Goal: Find specific page/section: Find specific page/section

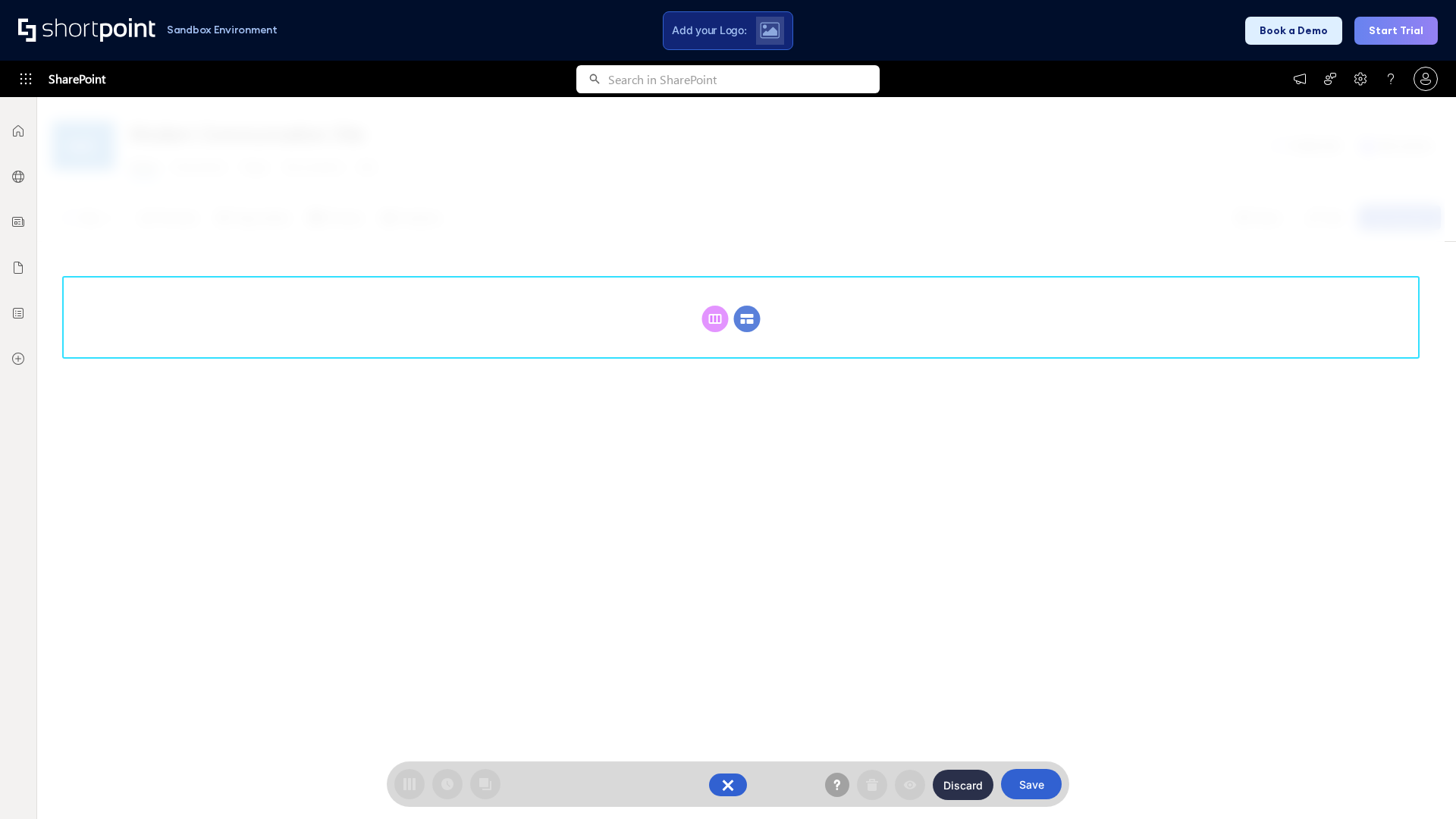
click at [747, 318] on circle at bounding box center [747, 318] width 26 height 26
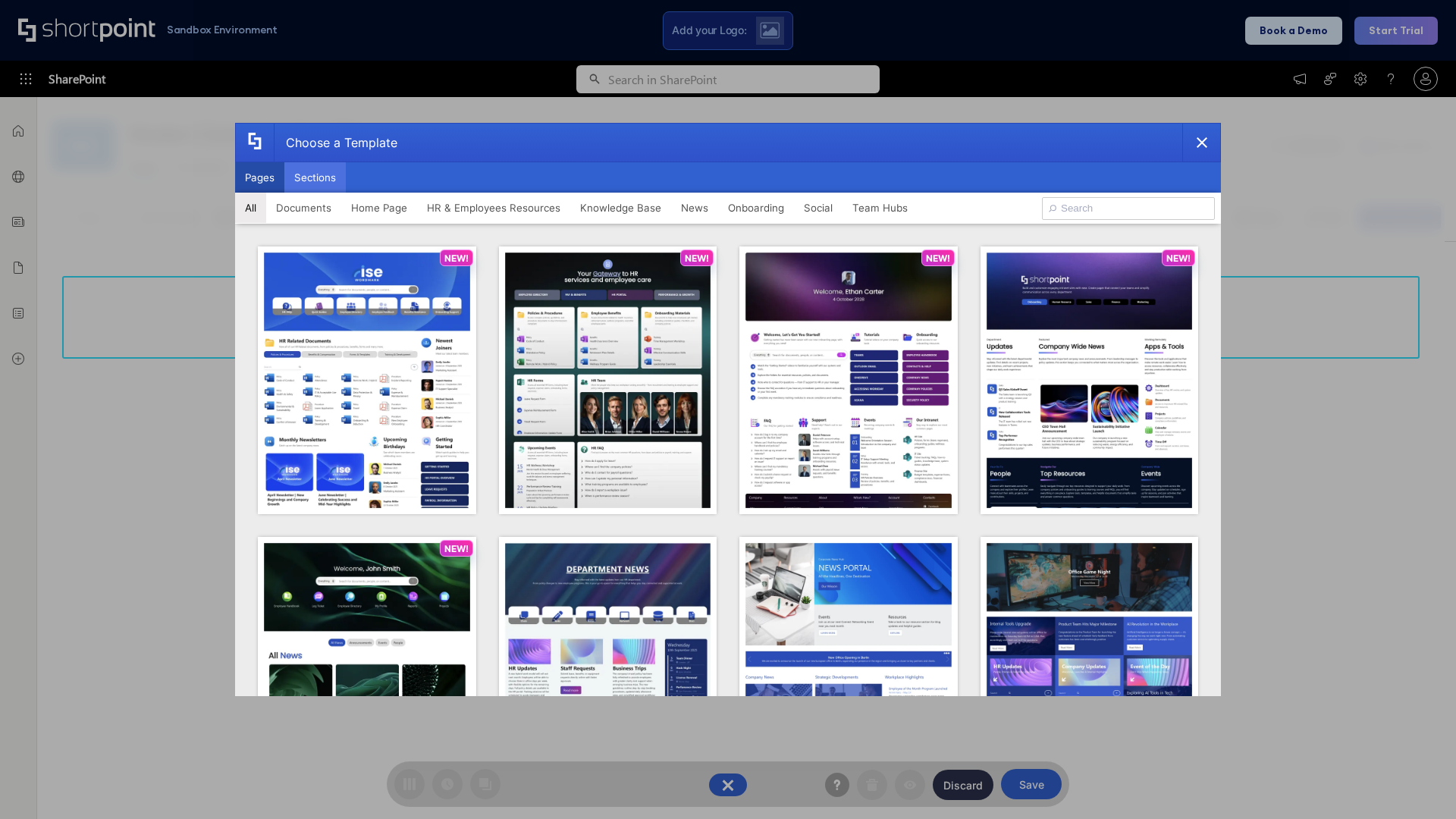
click at [315, 178] on button "Sections" at bounding box center [315, 178] width 62 height 30
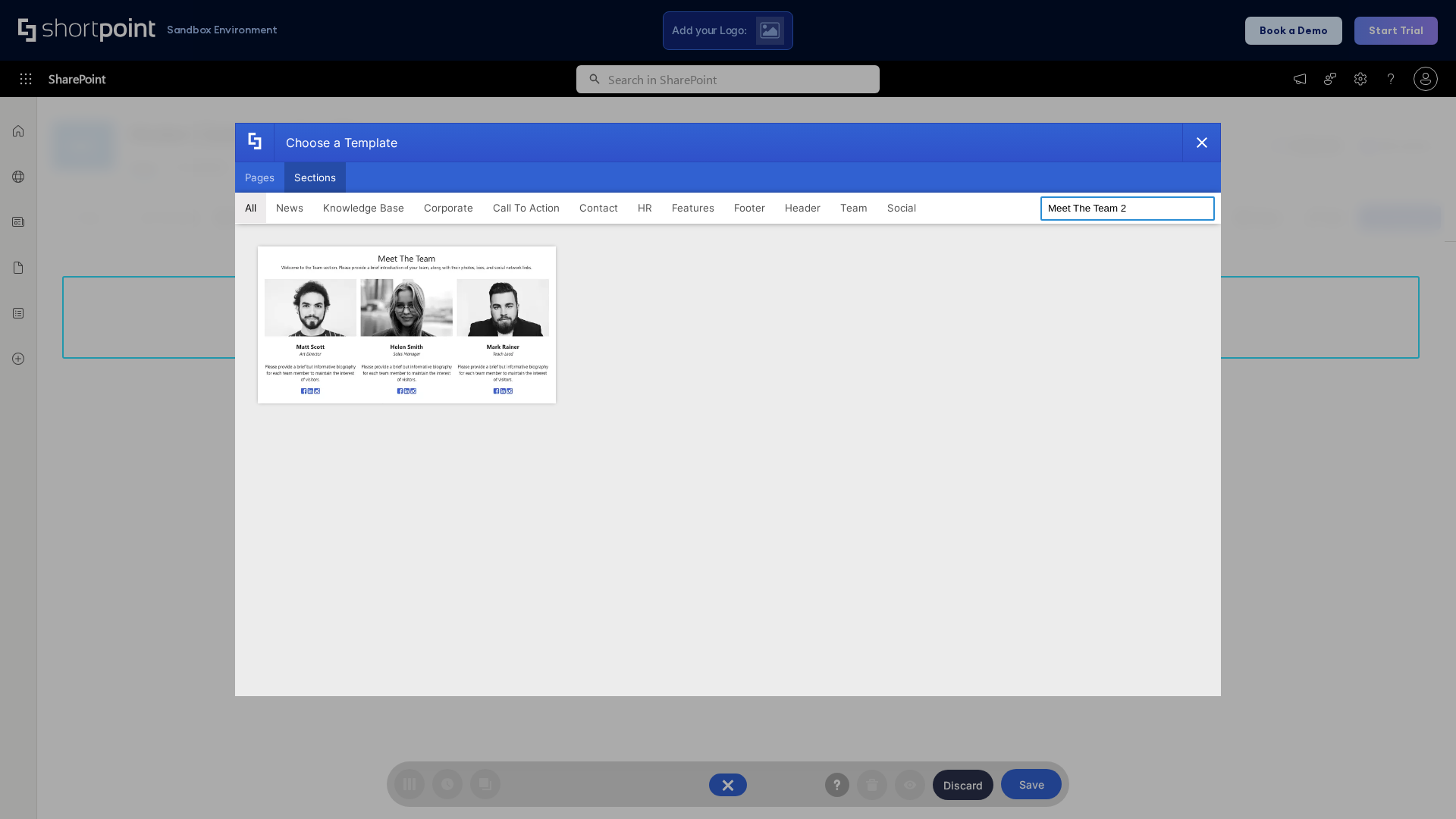
type input "Meet The Team 2"
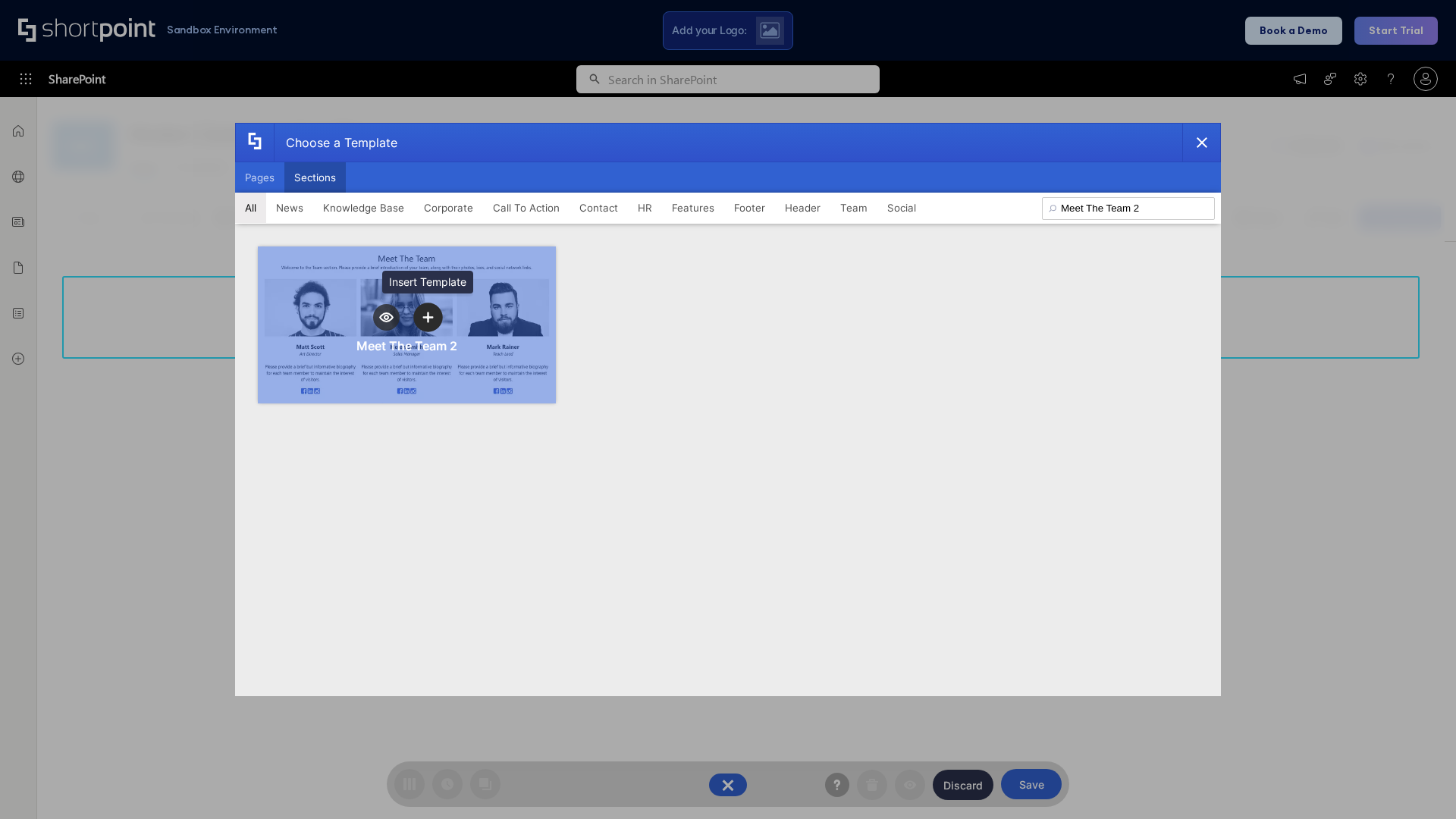
click at [428, 317] on icon "template selector" at bounding box center [427, 317] width 10 height 10
